Goal: Leave review/rating

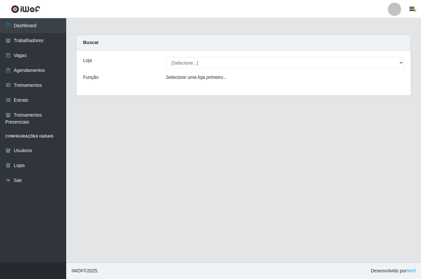
select select "337"
click at [166, 57] on select "[Selecione...] Pizza Nostra" at bounding box center [285, 63] width 238 height 12
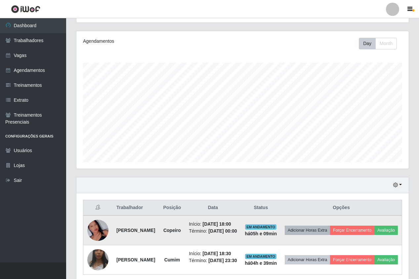
scroll to position [112, 0]
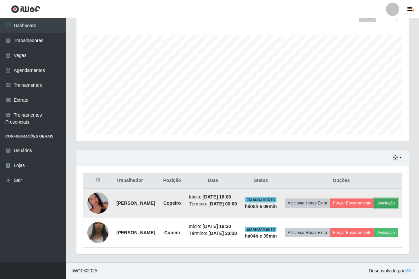
click at [375, 200] on button "Avaliação" at bounding box center [386, 202] width 23 height 9
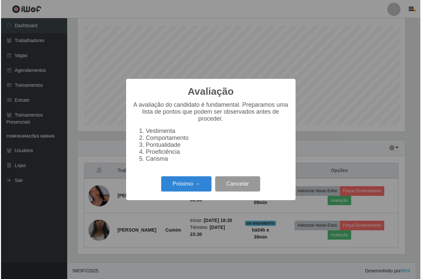
scroll to position [137, 329]
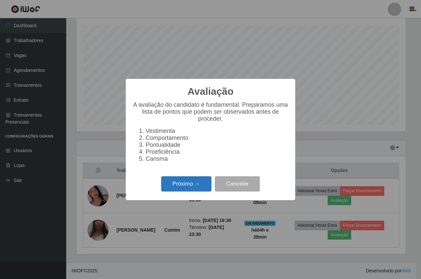
click at [197, 185] on button "Próximo →" at bounding box center [186, 184] width 50 height 16
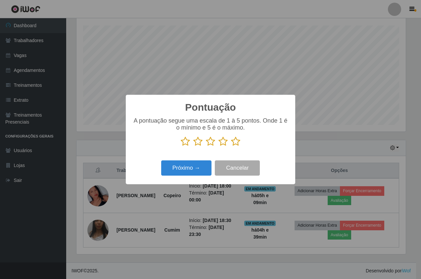
click at [239, 142] on icon at bounding box center [235, 141] width 9 height 10
click at [231, 146] on input "radio" at bounding box center [231, 146] width 0 height 0
click at [189, 165] on button "Próximo →" at bounding box center [186, 168] width 50 height 16
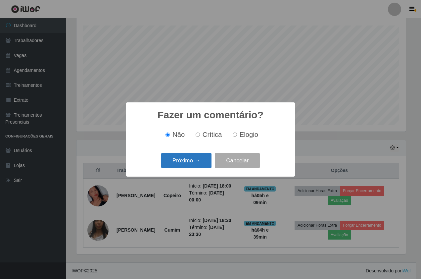
click at [193, 165] on button "Próximo →" at bounding box center [186, 161] width 50 height 16
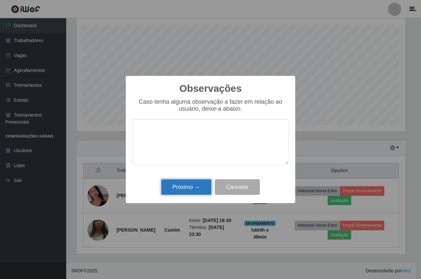
click at [198, 188] on button "Próximo →" at bounding box center [186, 187] width 50 height 16
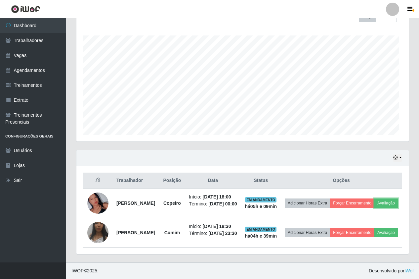
scroll to position [137, 333]
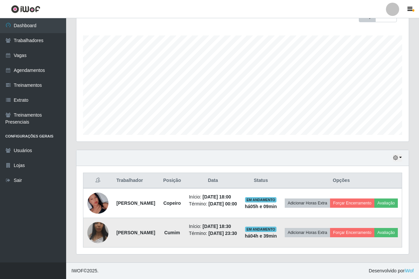
click at [348, 240] on td "Adicionar Horas Extra Forçar Encerramento Avaliação" at bounding box center [341, 232] width 121 height 29
click at [375, 237] on button "Avaliação" at bounding box center [386, 232] width 23 height 9
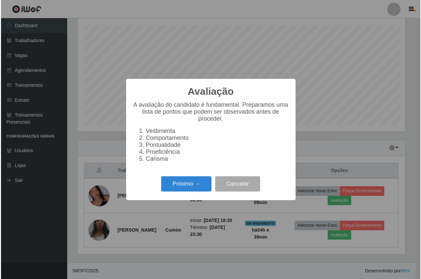
scroll to position [137, 329]
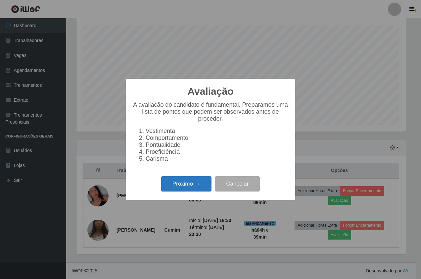
click at [206, 191] on button "Próximo →" at bounding box center [186, 184] width 50 height 16
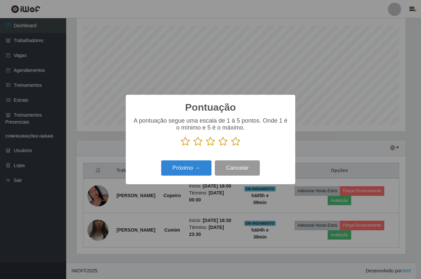
scroll to position [330831, 330639]
click at [235, 140] on icon at bounding box center [235, 141] width 9 height 10
click at [231, 146] on input "radio" at bounding box center [231, 146] width 0 height 0
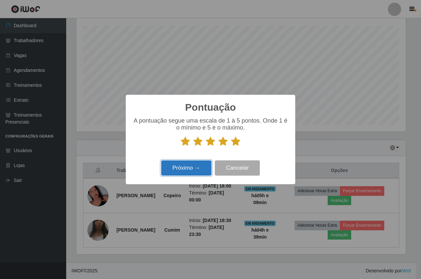
click at [194, 163] on button "Próximo →" at bounding box center [186, 168] width 50 height 16
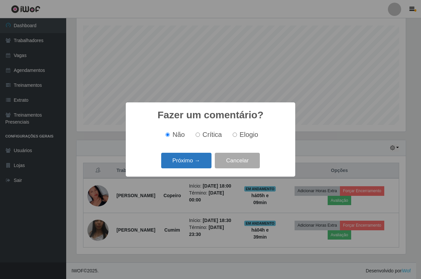
click at [194, 163] on button "Próximo →" at bounding box center [186, 161] width 50 height 16
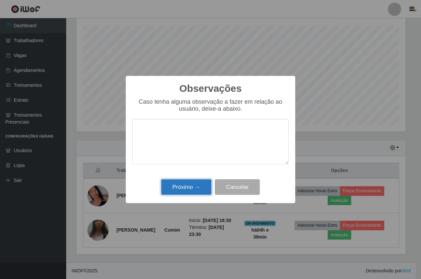
click at [198, 181] on button "Próximo →" at bounding box center [186, 187] width 50 height 16
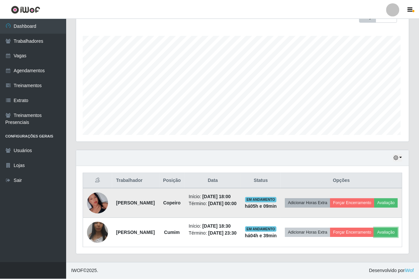
scroll to position [137, 333]
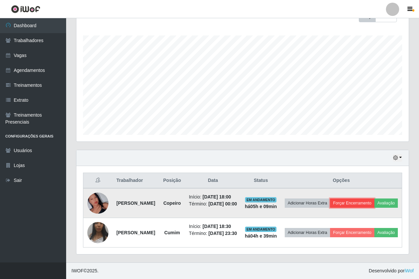
click at [357, 198] on button "Forçar Encerramento" at bounding box center [352, 202] width 44 height 9
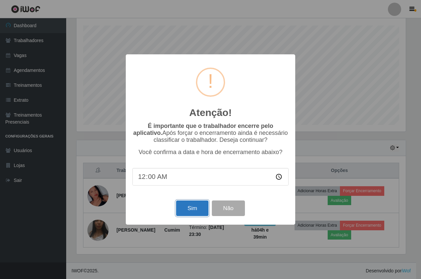
click at [192, 211] on button "Sim" at bounding box center [192, 208] width 32 height 16
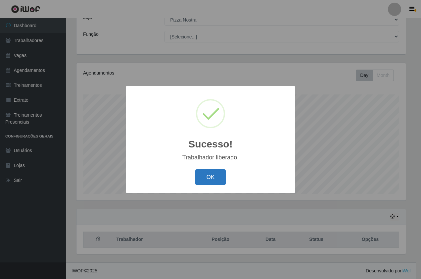
click at [208, 178] on button "OK" at bounding box center [210, 177] width 31 height 16
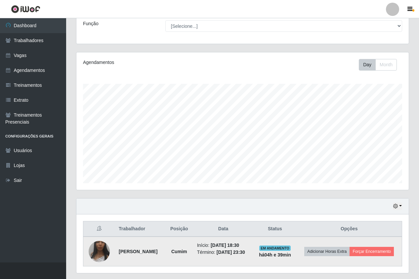
scroll to position [72, 0]
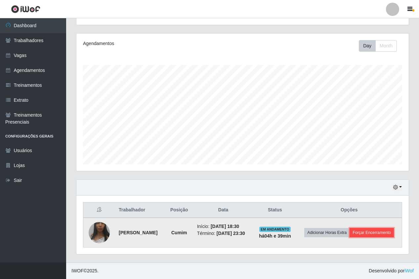
click at [376, 228] on button "Forçar Encerramento" at bounding box center [372, 232] width 44 height 9
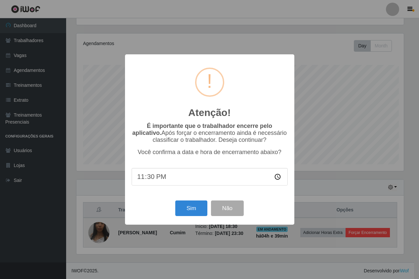
scroll to position [137, 329]
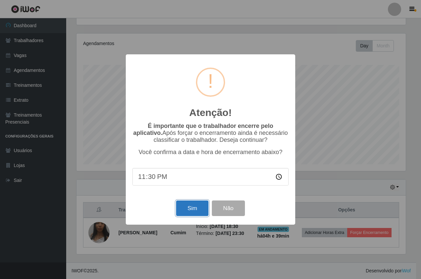
click at [196, 211] on button "Sim" at bounding box center [192, 208] width 32 height 16
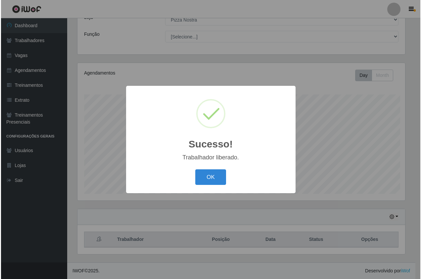
scroll to position [0, 0]
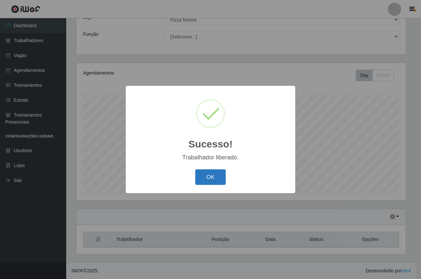
click at [202, 177] on button "OK" at bounding box center [210, 177] width 31 height 16
